Goal: Complete application form

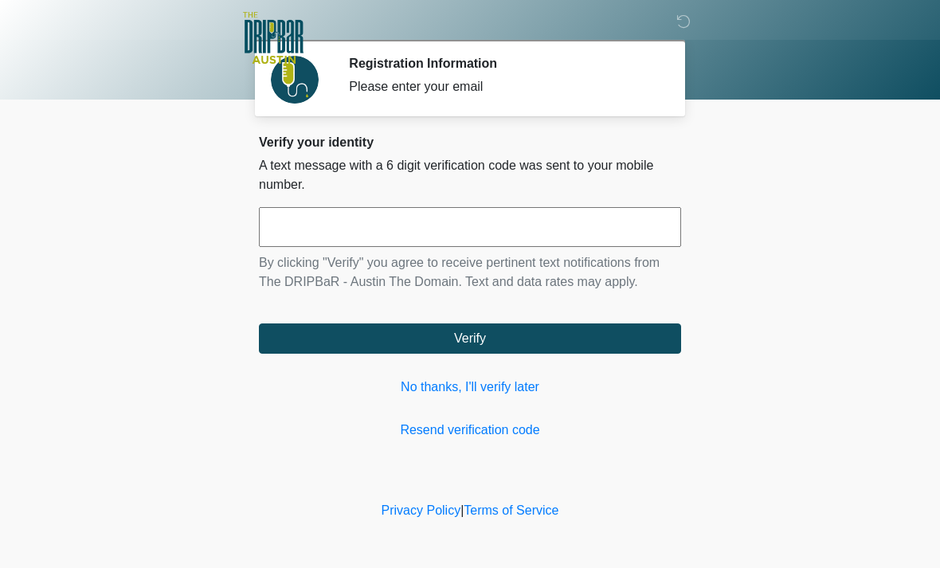
click at [534, 389] on link "No thanks, I'll verify later" at bounding box center [470, 386] width 422 height 19
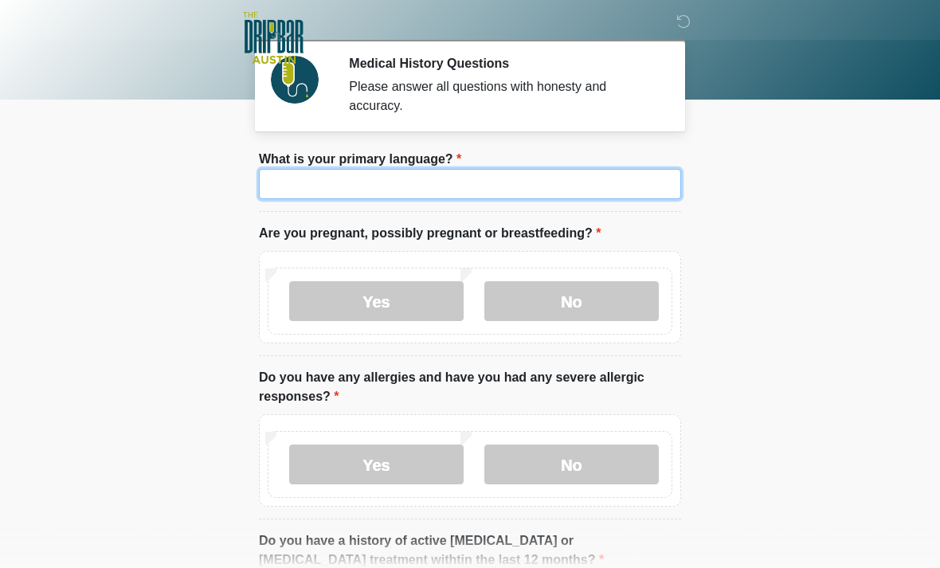
click at [575, 197] on input "What is your primary language?" at bounding box center [470, 184] width 422 height 30
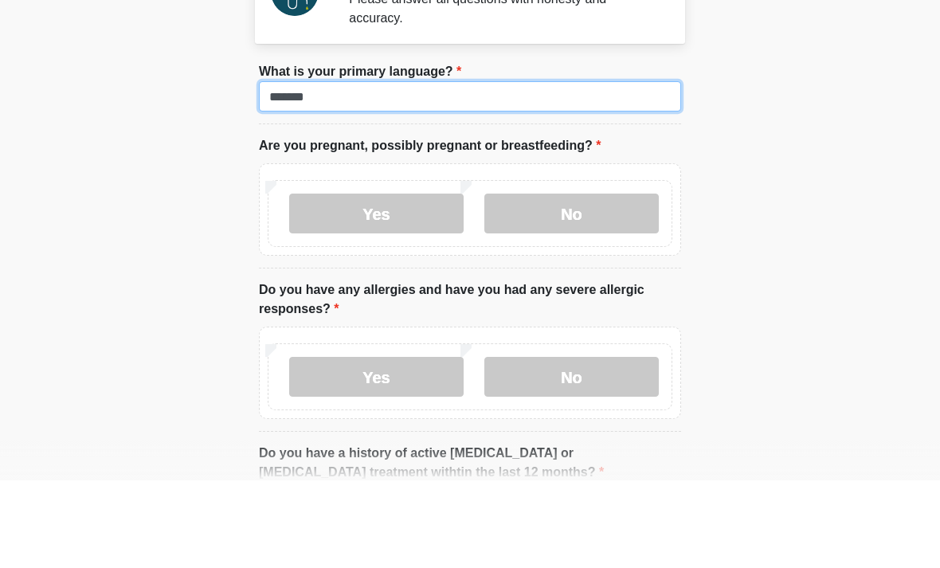
type input "*******"
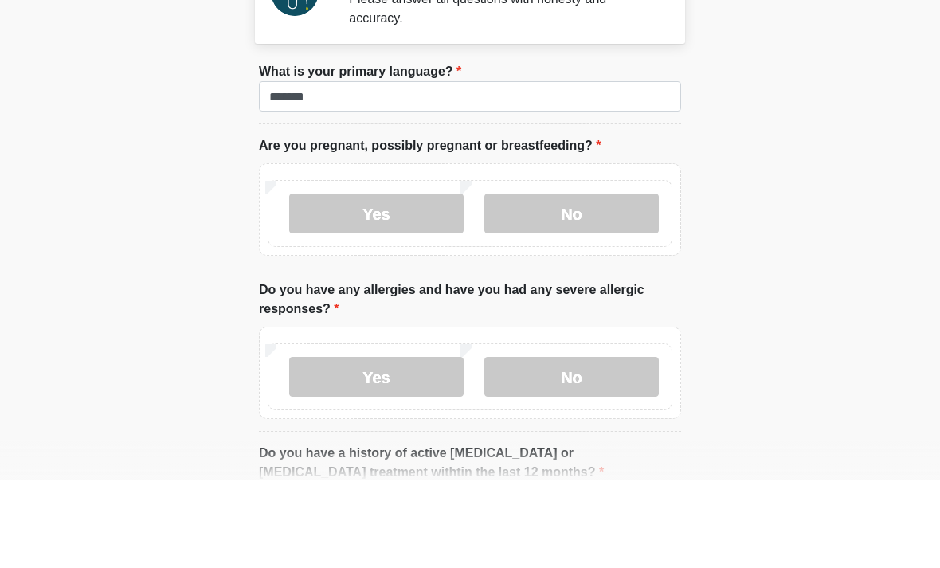
click at [596, 281] on label "No" at bounding box center [571, 301] width 174 height 40
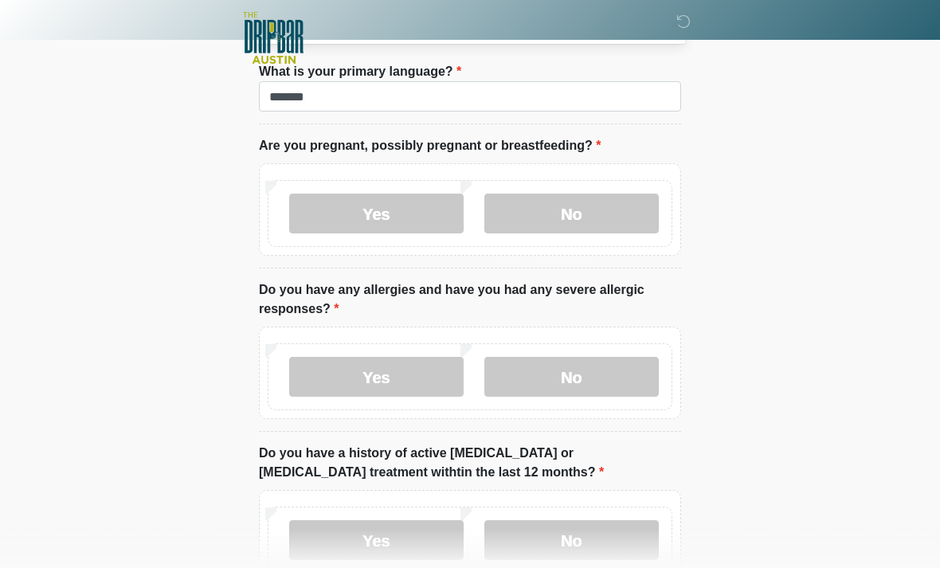
click at [607, 376] on label "No" at bounding box center [571, 377] width 174 height 40
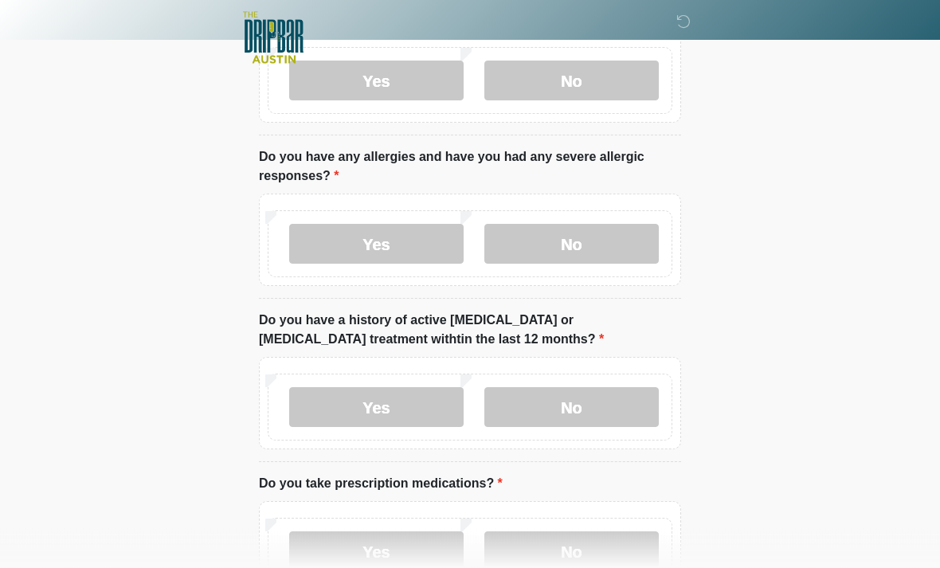
scroll to position [219, 0]
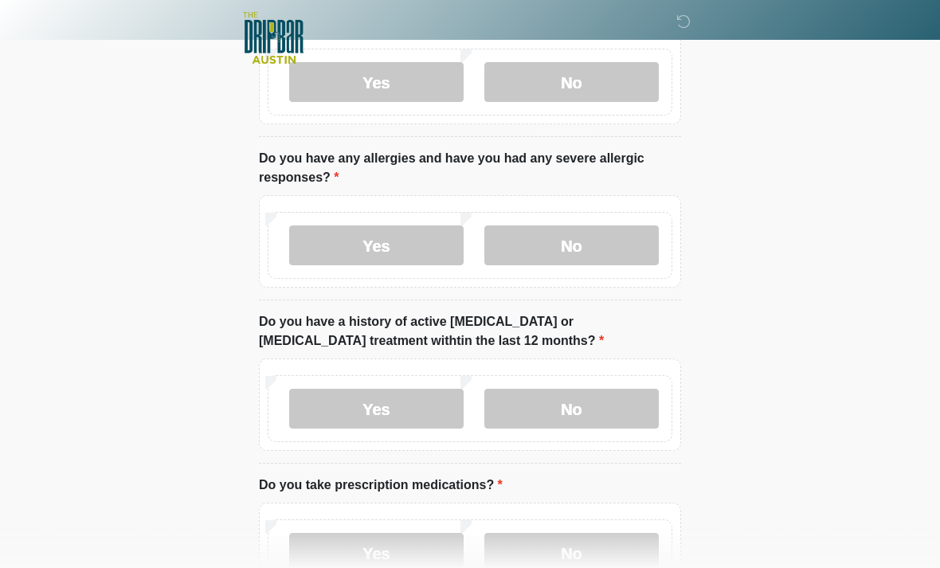
click at [609, 416] on label "No" at bounding box center [571, 409] width 174 height 40
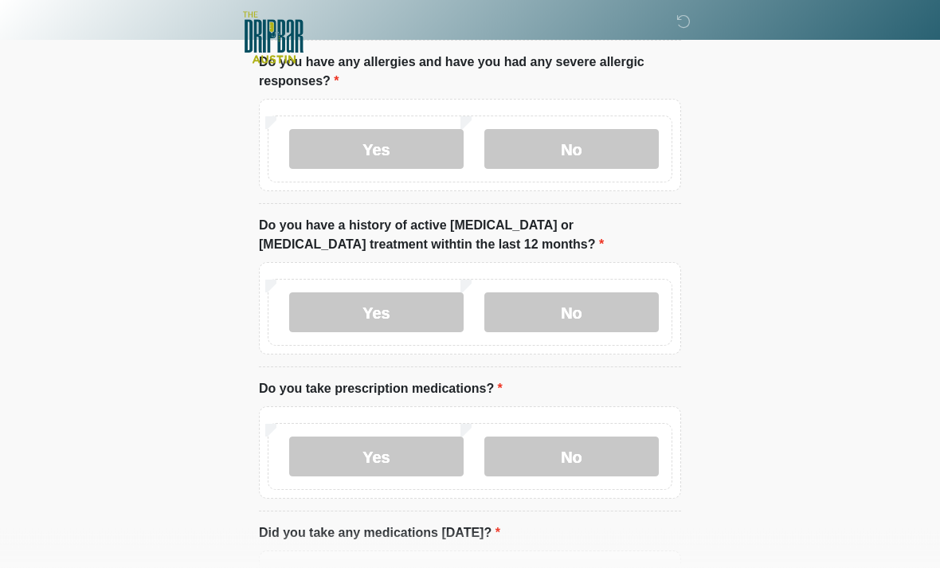
scroll to position [334, 0]
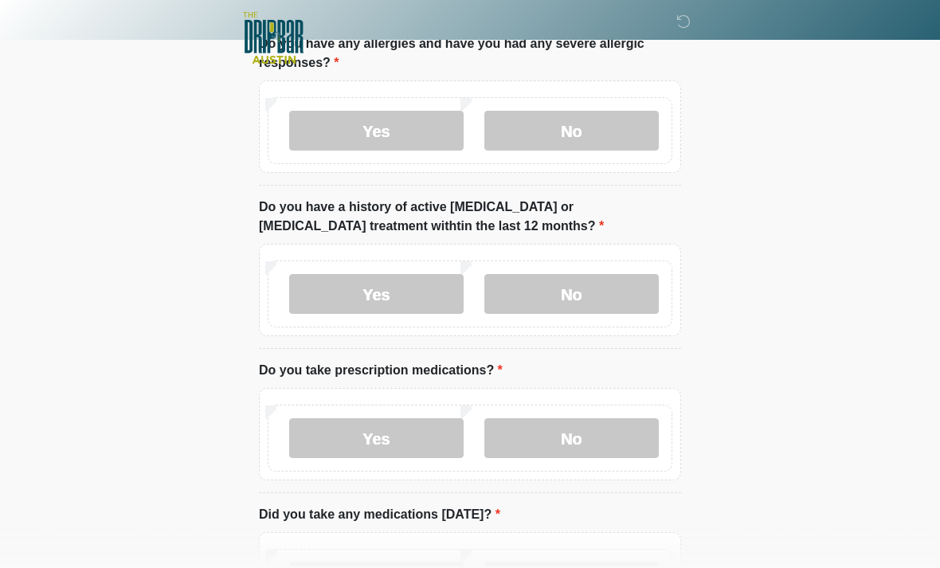
click at [412, 433] on label "Yes" at bounding box center [376, 438] width 174 height 40
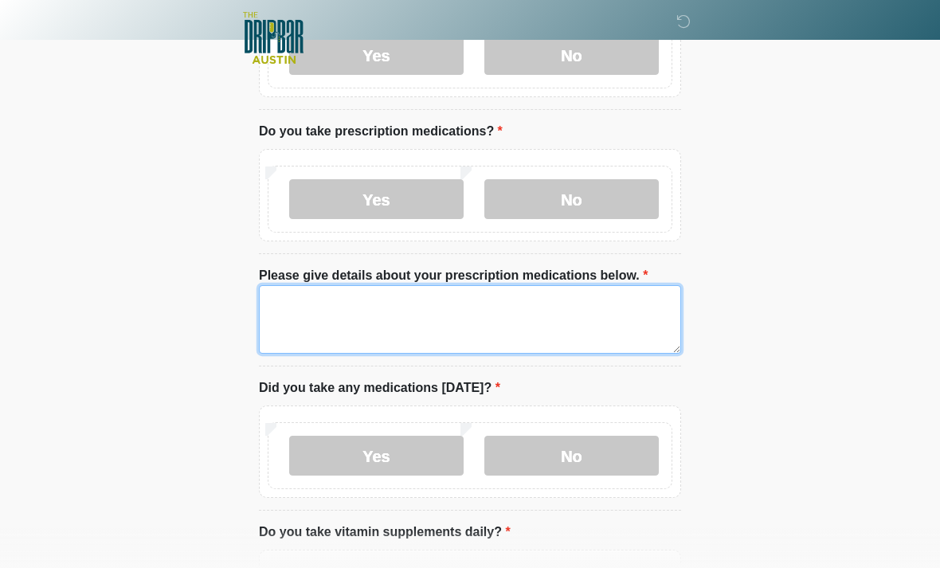
click at [344, 300] on textarea "Please give details about your prescription medications below." at bounding box center [470, 319] width 422 height 68
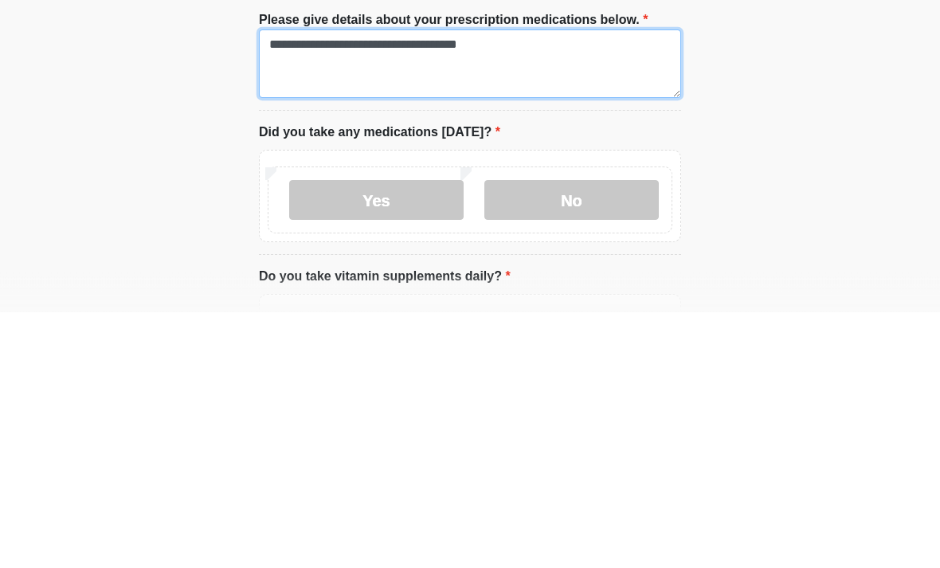
type textarea "**********"
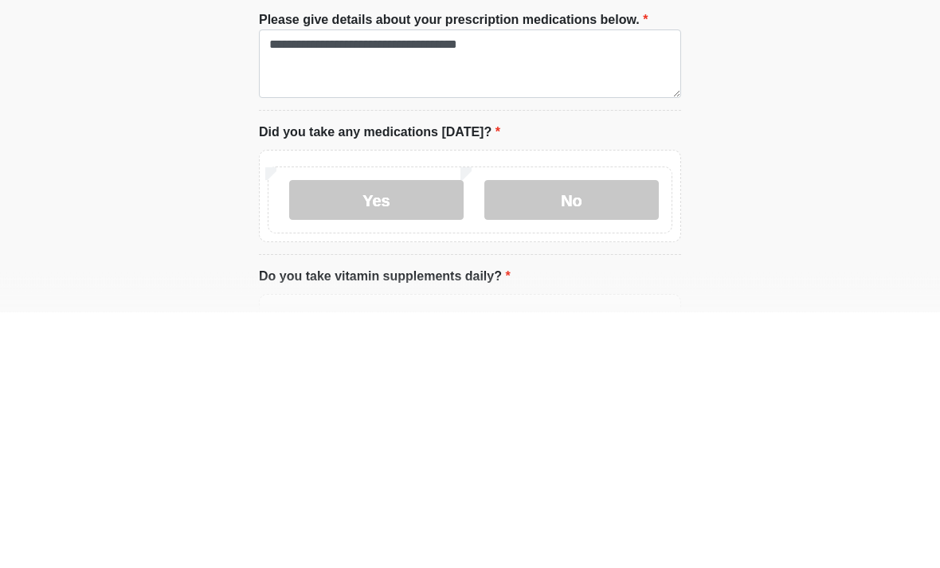
click at [587, 436] on label "No" at bounding box center [571, 456] width 174 height 40
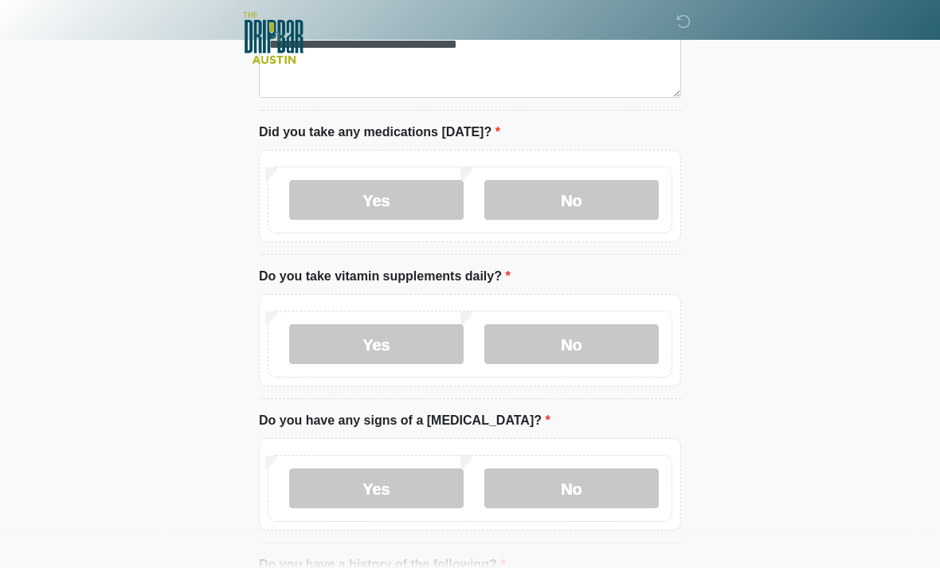
click at [588, 340] on label "No" at bounding box center [571, 344] width 174 height 40
click at [563, 476] on label "No" at bounding box center [571, 488] width 174 height 40
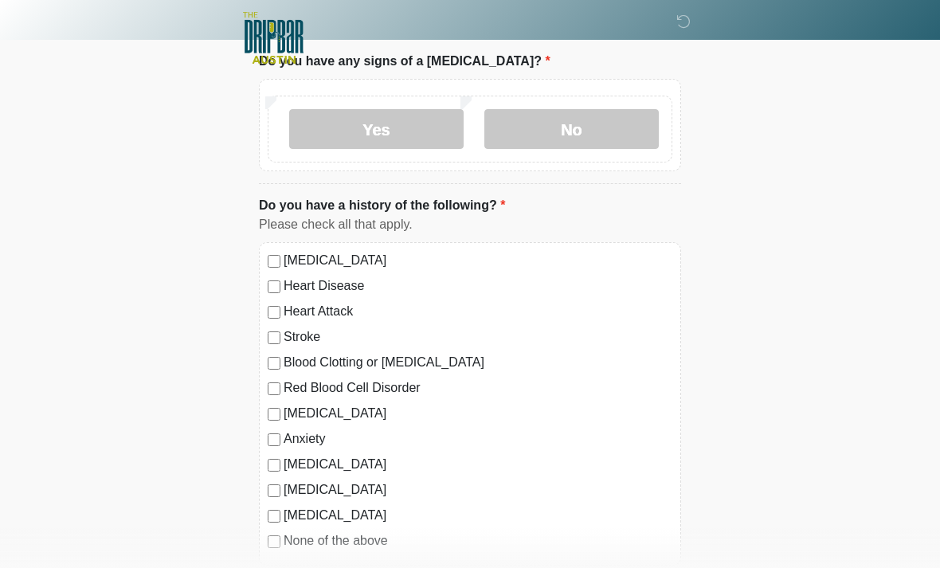
scroll to position [1198, 0]
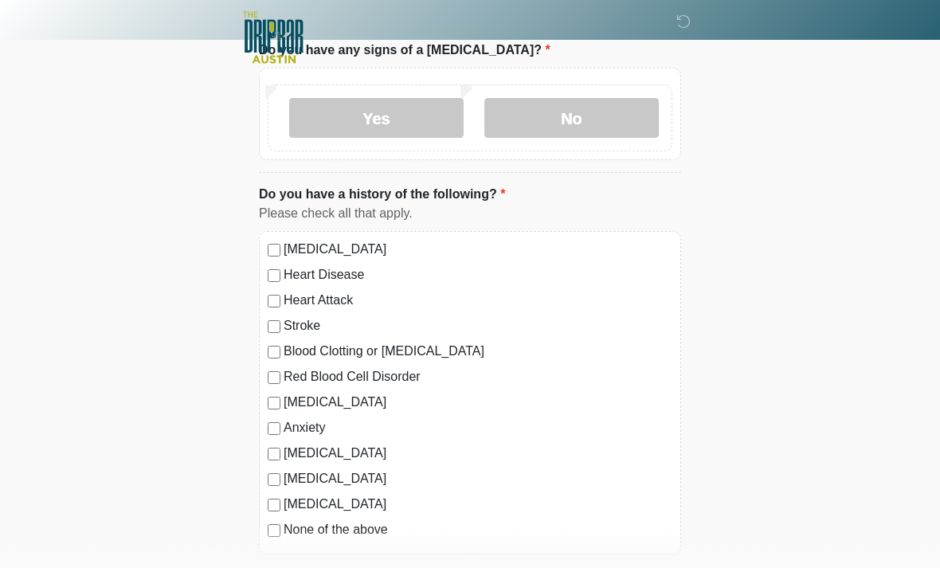
click at [265, 235] on div "[MEDICAL_DATA] Heart Disease Heart Attack Stroke Blood Clotting or [MEDICAL_DAT…" at bounding box center [470, 393] width 422 height 323
click at [279, 240] on div "[MEDICAL_DATA]" at bounding box center [470, 249] width 405 height 19
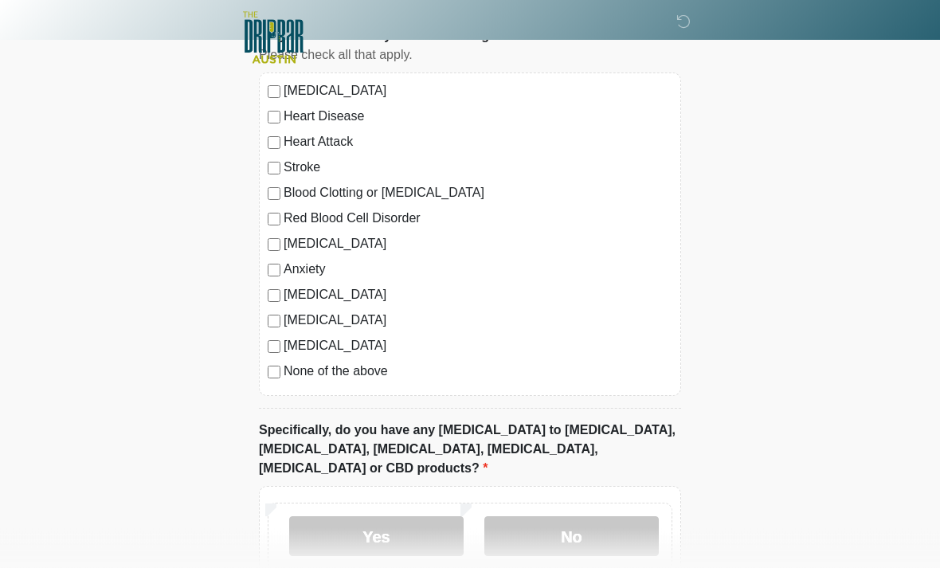
scroll to position [1435, 0]
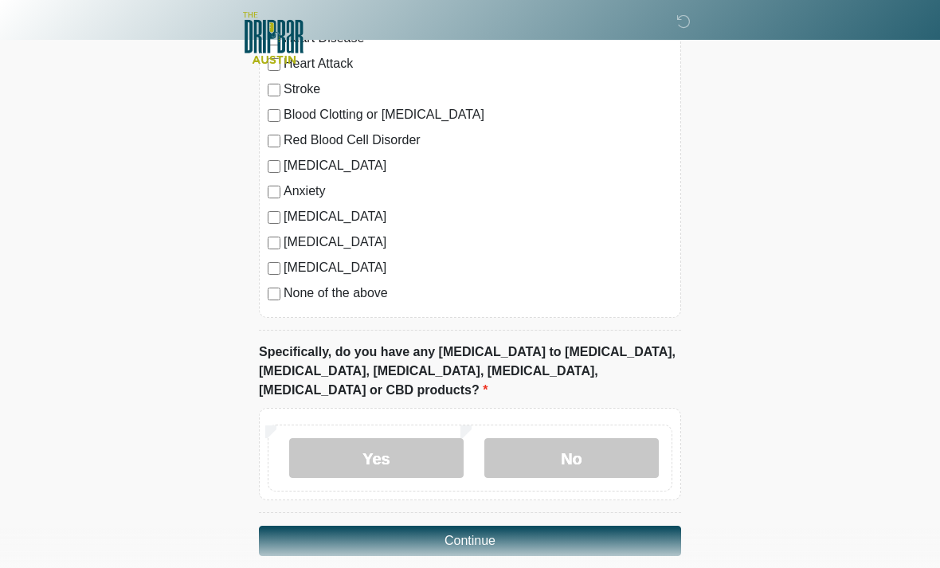
click at [577, 438] on label "No" at bounding box center [571, 458] width 174 height 40
click at [510, 526] on button "Continue" at bounding box center [470, 541] width 422 height 30
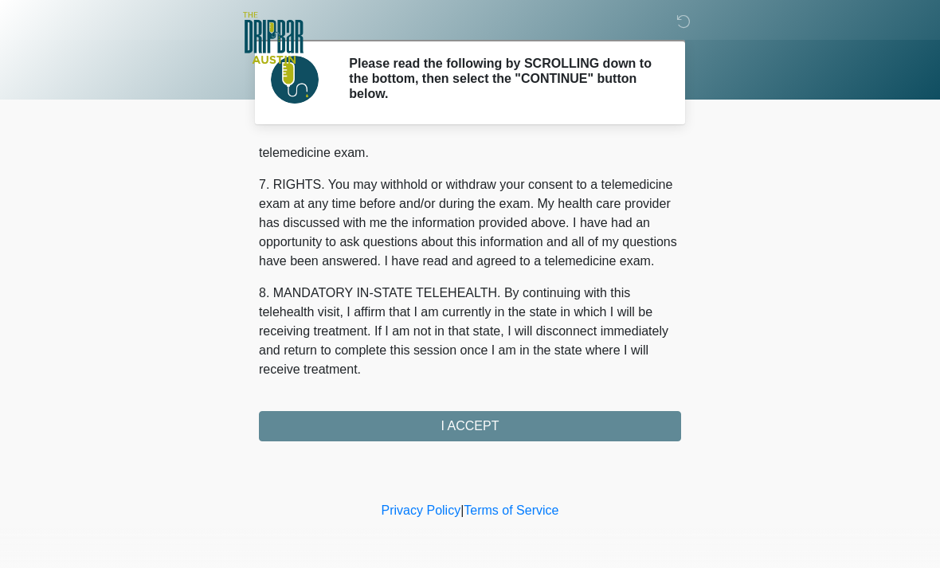
scroll to position [694, 0]
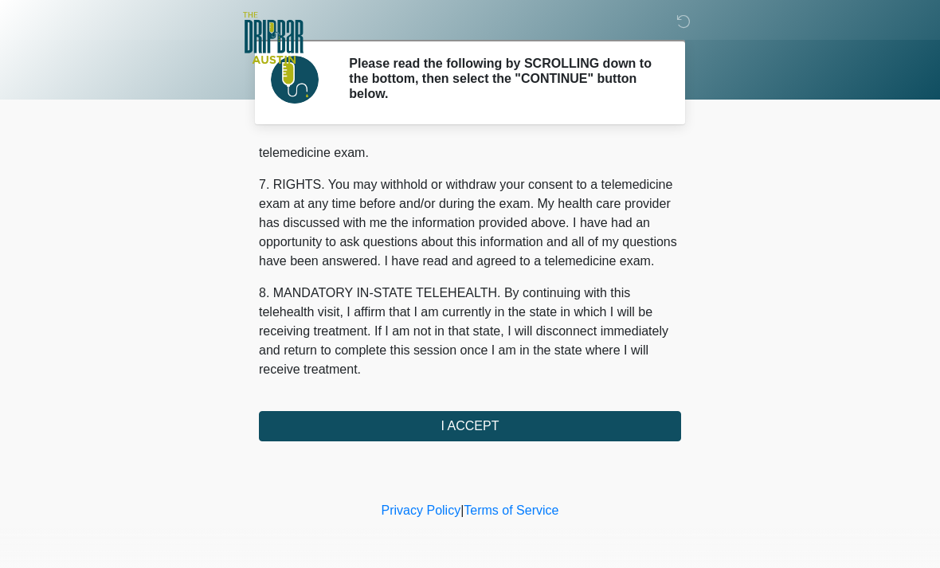
click at [502, 425] on button "I ACCEPT" at bounding box center [470, 426] width 422 height 30
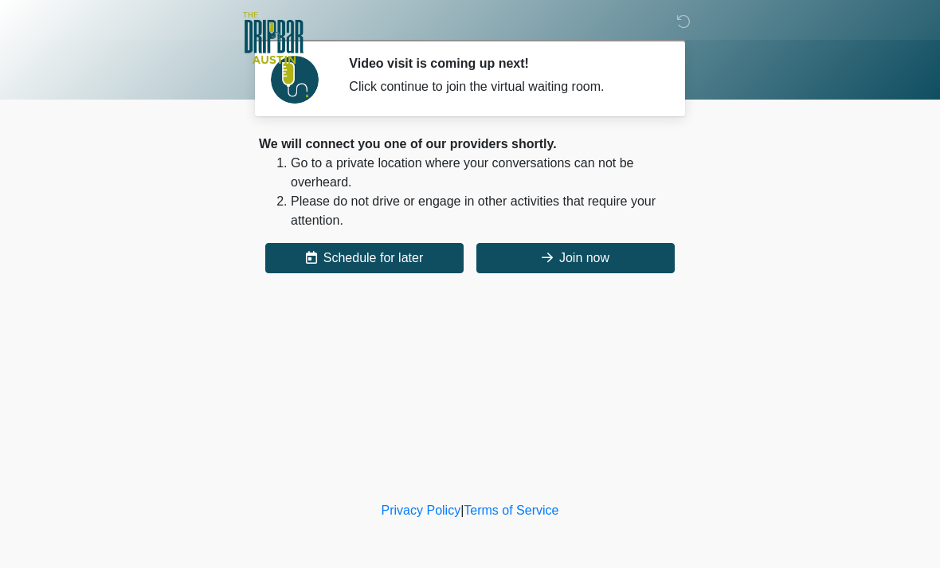
click at [588, 264] on button "Join now" at bounding box center [575, 258] width 198 height 30
